Goal: Information Seeking & Learning: Learn about a topic

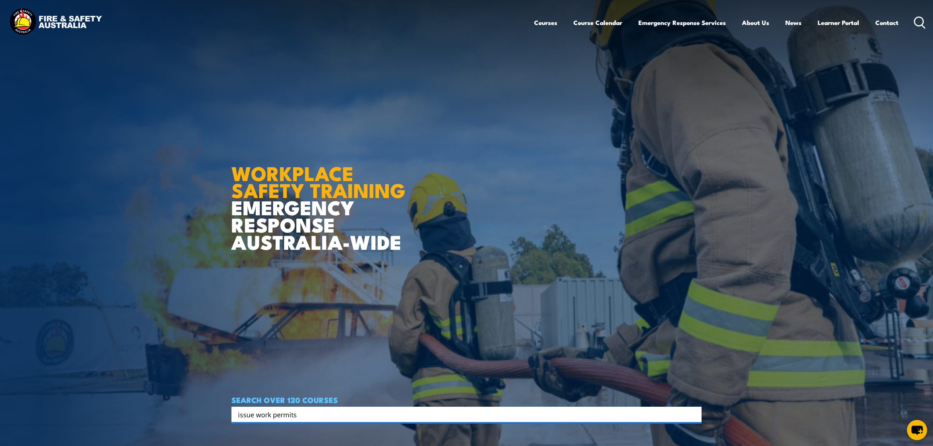
type input "issue work permits"
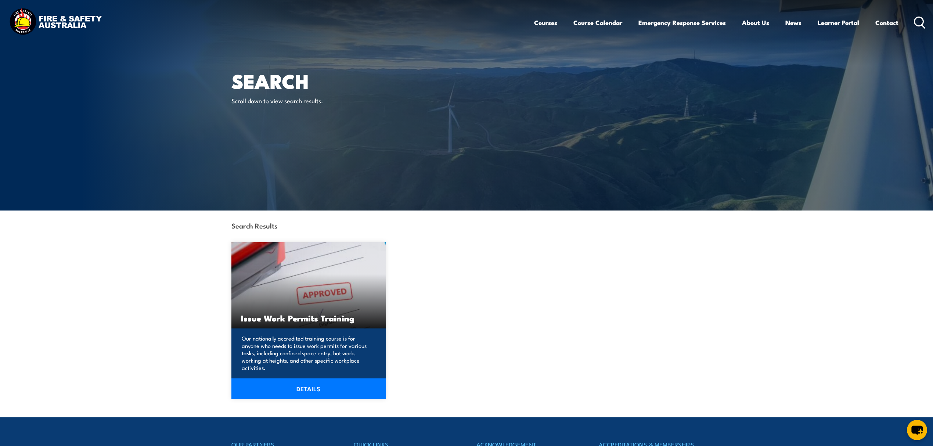
click at [317, 290] on img at bounding box center [308, 285] width 154 height 86
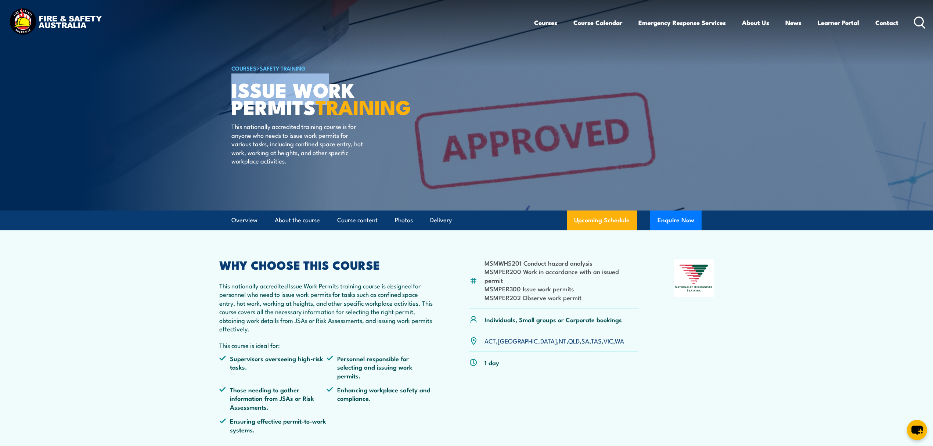
drag, startPoint x: 234, startPoint y: 91, endPoint x: 335, endPoint y: 97, distance: 101.9
click at [335, 97] on h1 "Issue Work Permits TRAINING" at bounding box center [321, 98] width 181 height 34
drag, startPoint x: 219, startPoint y: 264, endPoint x: 215, endPoint y: 262, distance: 4.5
click at [215, 262] on article "MSMWHS201 Conduct hazard analysis MSMPER200 Work in accordance with an issued p…" at bounding box center [466, 339] width 514 height 218
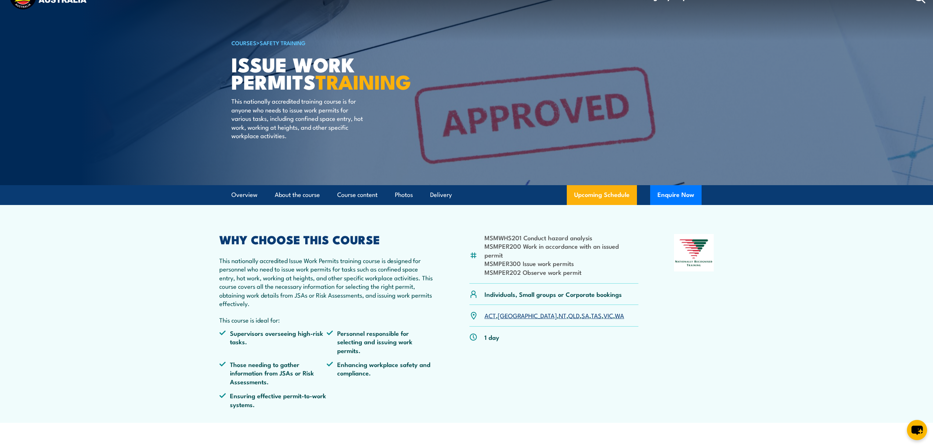
scroll to position [49, 0]
